Goal: Find contact information: Find contact information

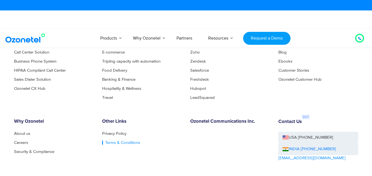
scroll to position [3084, 0]
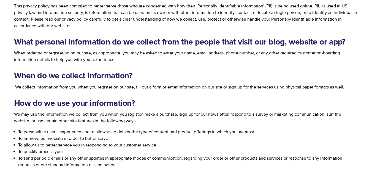
scroll to position [192, 0]
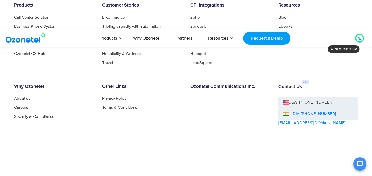
click at [315, 99] on div "Contact Us USA +1-408-440-5445 INDIA +1800-123-150150 sales@ozonetel.com" at bounding box center [318, 120] width 88 height 73
